Goal: Information Seeking & Learning: Learn about a topic

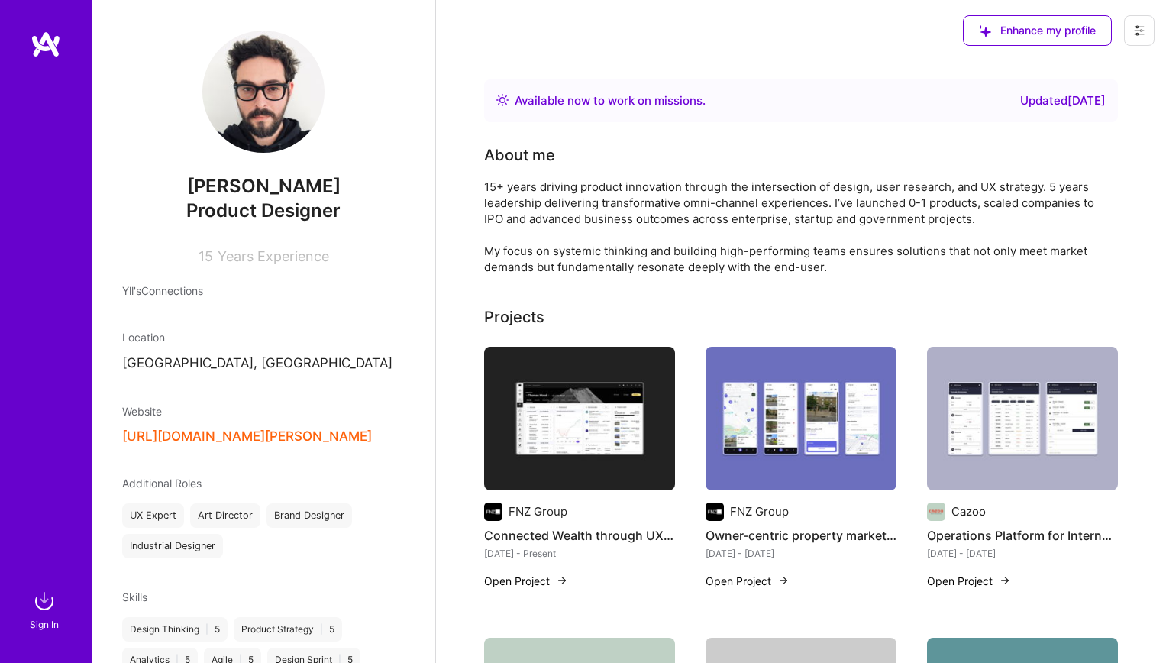
scroll to position [789, 0]
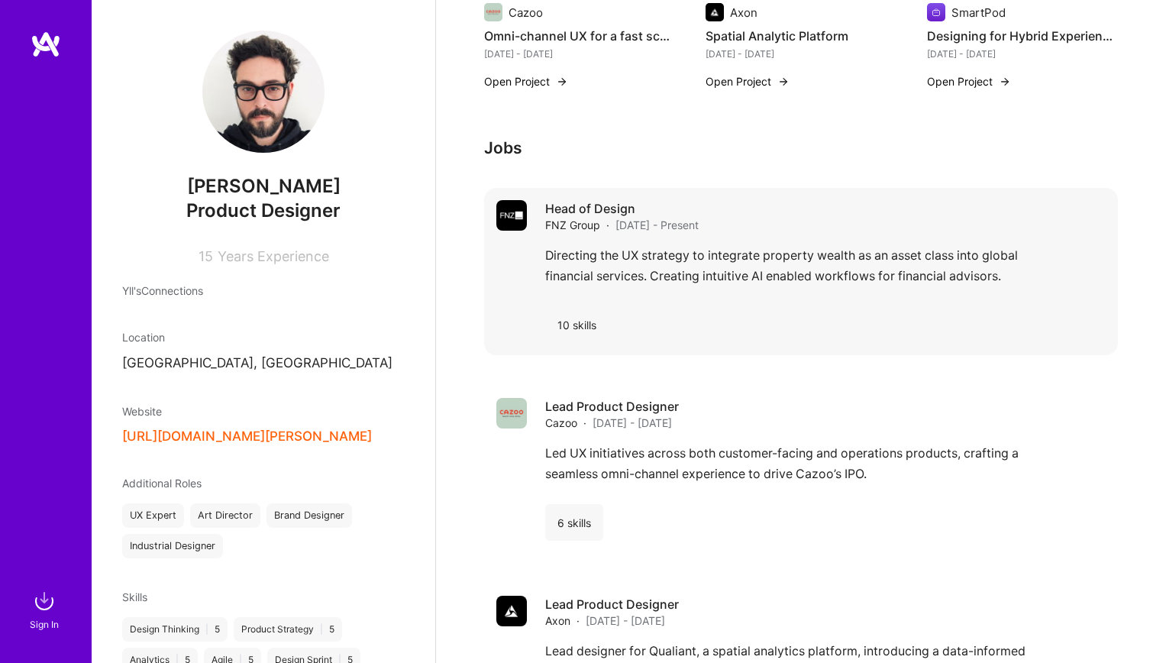
click at [659, 268] on div "Directing the UX strategy to integrate property wealth as an asset class into g…" at bounding box center [825, 269] width 560 height 49
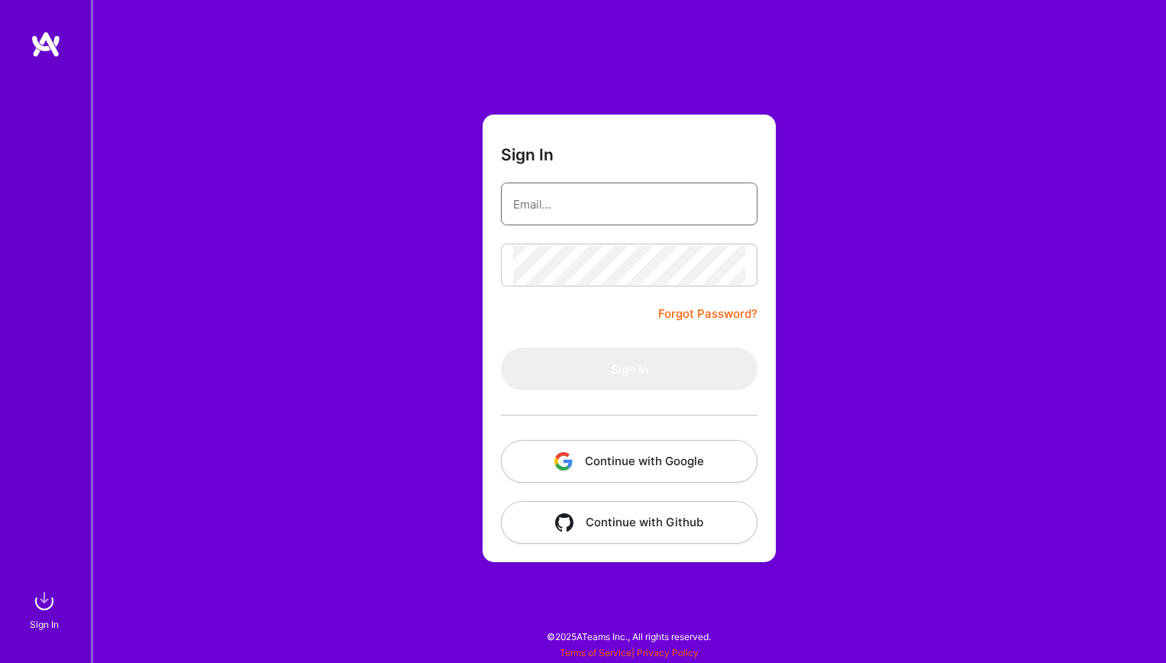
click at [643, 207] on input "email" at bounding box center [629, 204] width 232 height 39
type input "[EMAIL_ADDRESS][DOMAIN_NAME]"
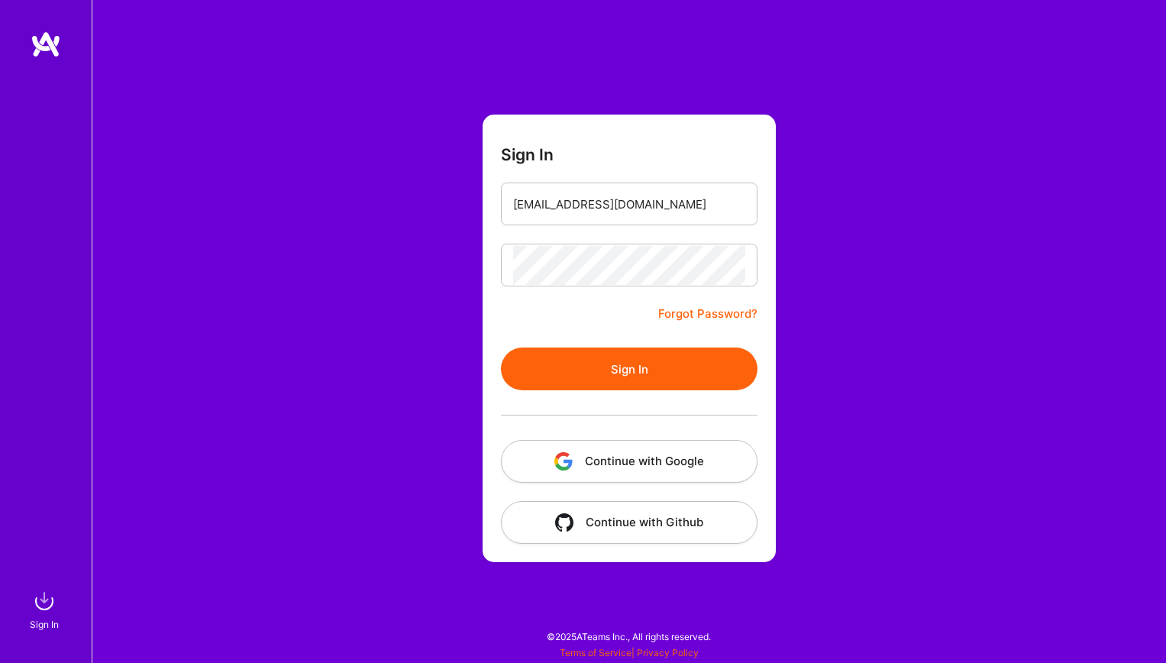
click at [665, 375] on button "Sign In" at bounding box center [629, 368] width 256 height 43
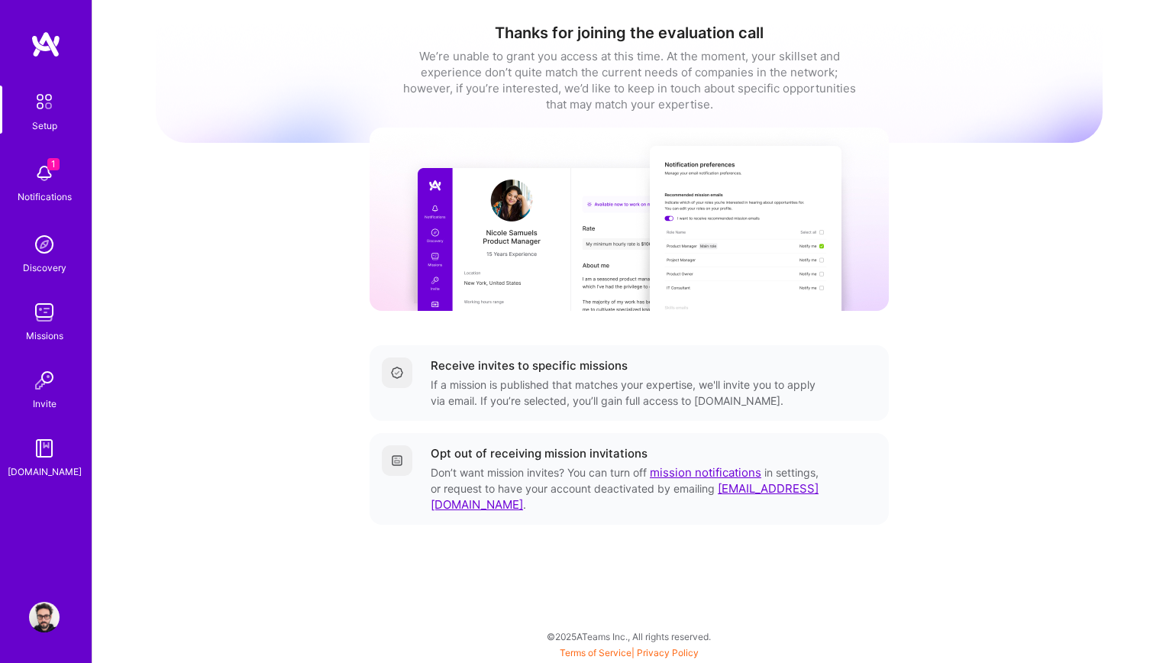
click at [34, 611] on img at bounding box center [44, 616] width 31 height 31
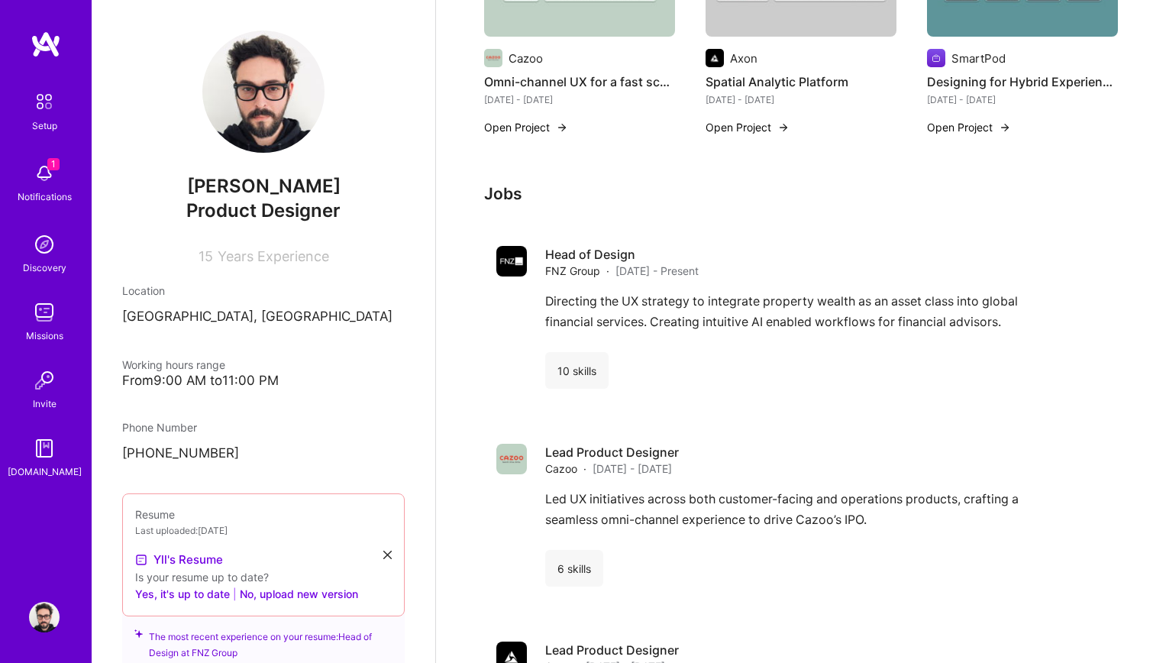
scroll to position [979, 0]
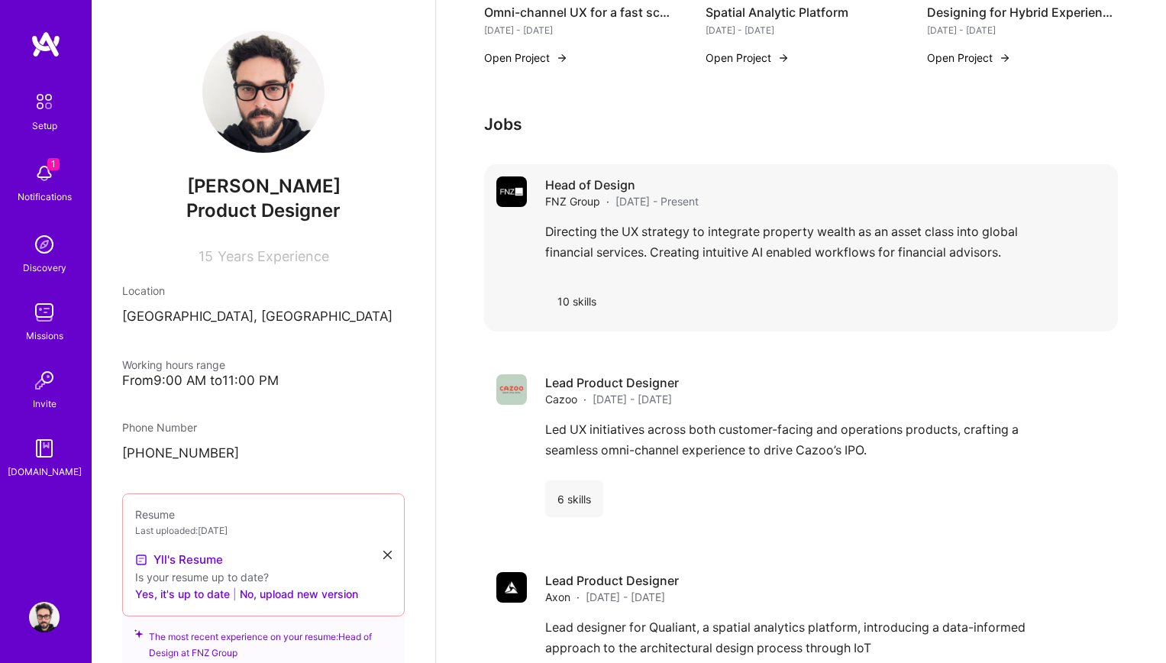
click at [816, 236] on div "Directing the UX strategy to integrate property wealth as an asset class into g…" at bounding box center [825, 245] width 560 height 49
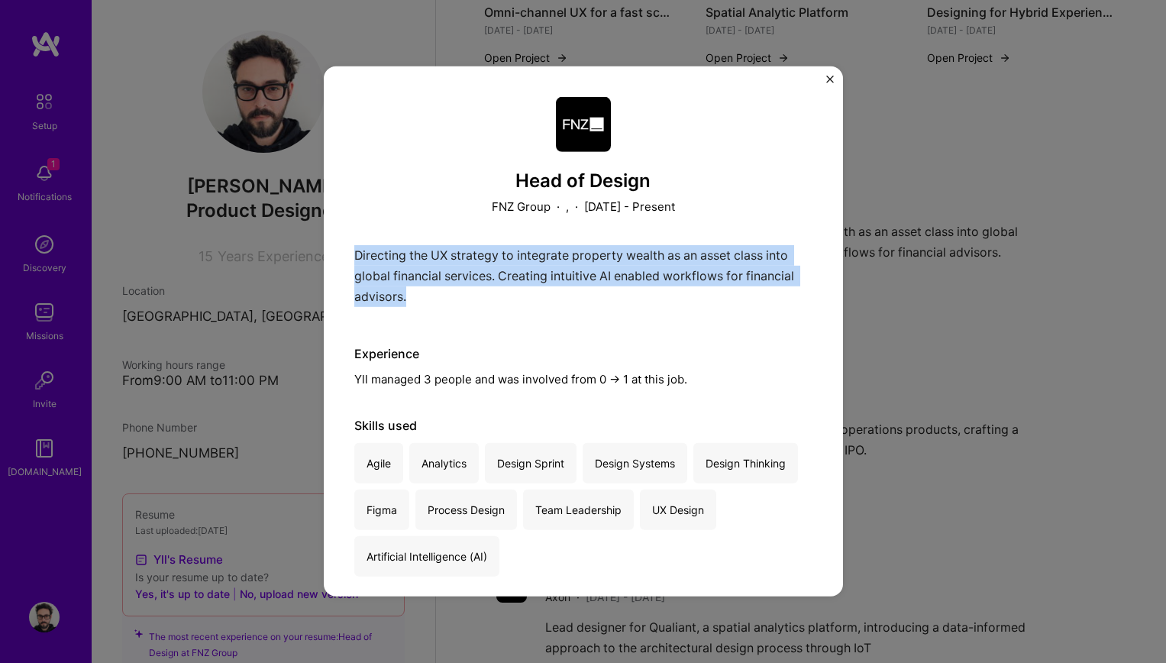
drag, startPoint x: 353, startPoint y: 252, endPoint x: 435, endPoint y: 302, distance: 95.6
click at [435, 302] on div "Directing the UX strategy to integrate property wealth as an asset class into g…" at bounding box center [583, 280] width 458 height 70
copy p "Directing the UX strategy to integrate property wealth as an asset class into g…"
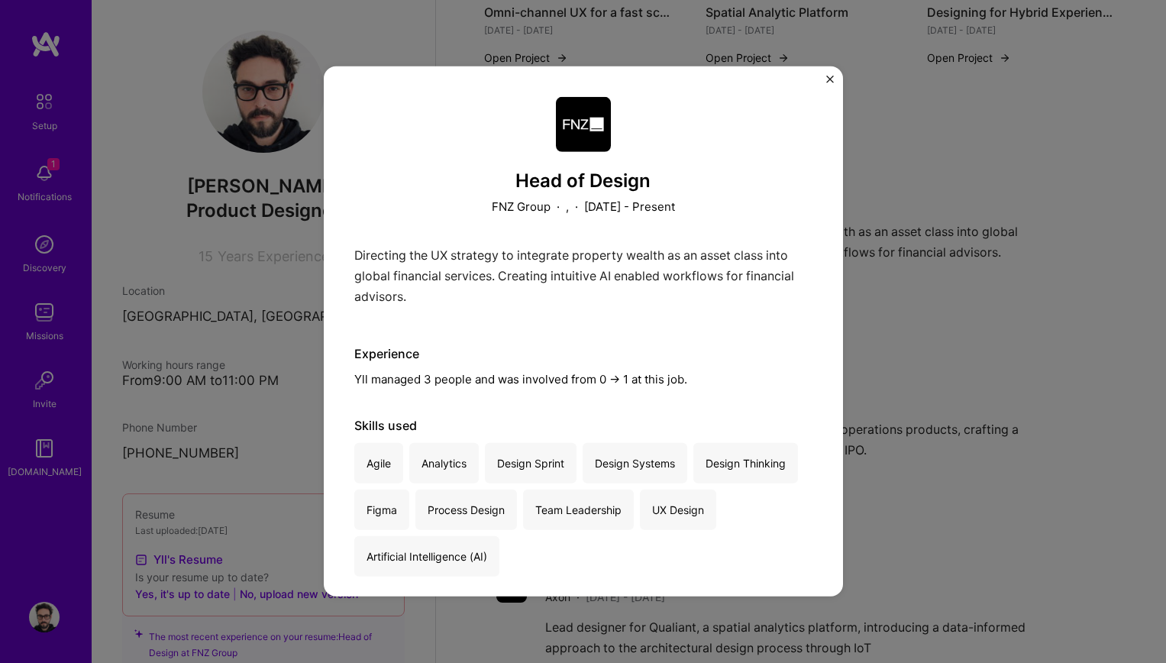
click at [1010, 235] on div "Head of Design FNZ Group · , · [DATE] - Present Directing the UX strategy to in…" at bounding box center [583, 331] width 1166 height 663
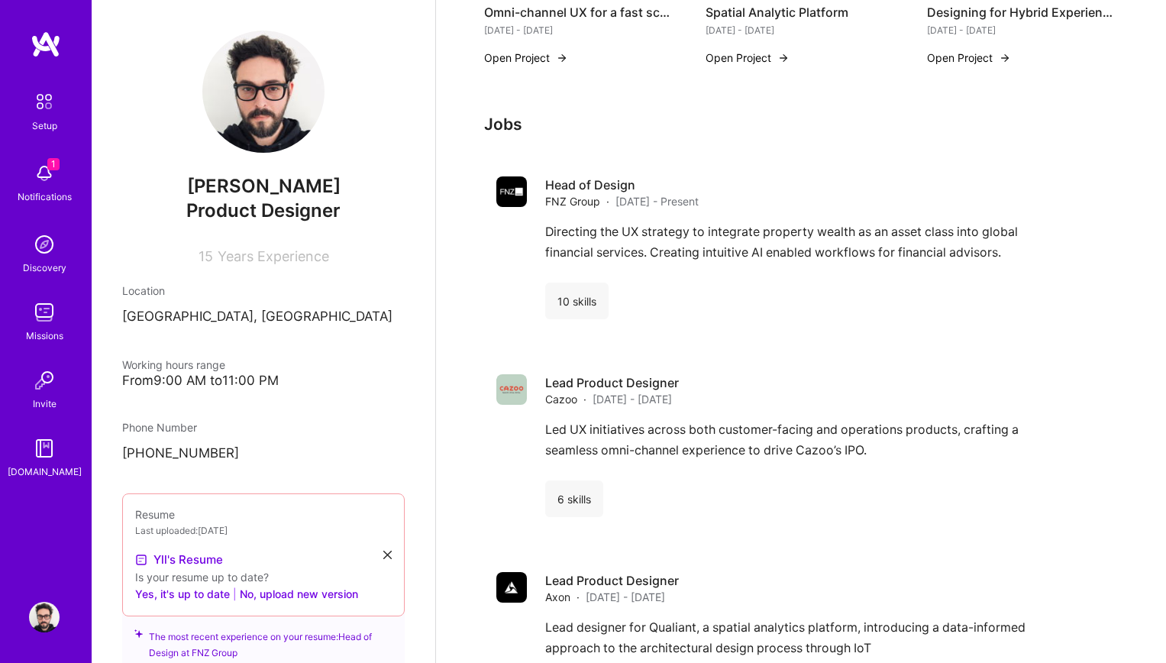
click at [910, 124] on h3 "Jobs" at bounding box center [801, 123] width 634 height 19
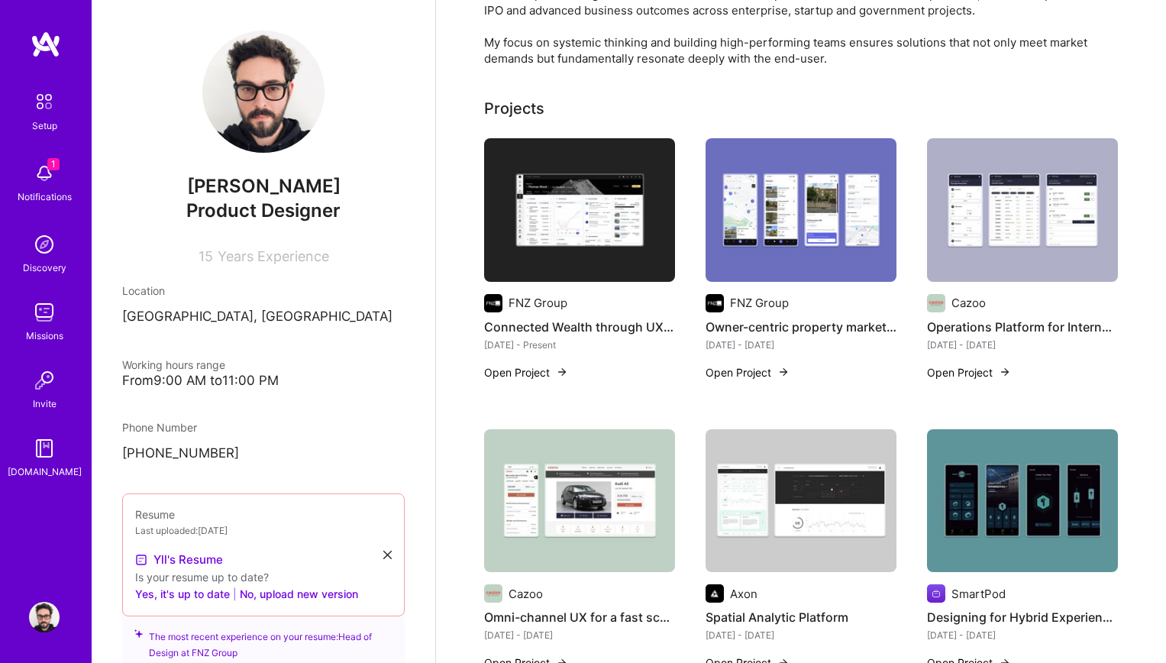
scroll to position [381, 0]
